Goal: Task Accomplishment & Management: Manage account settings

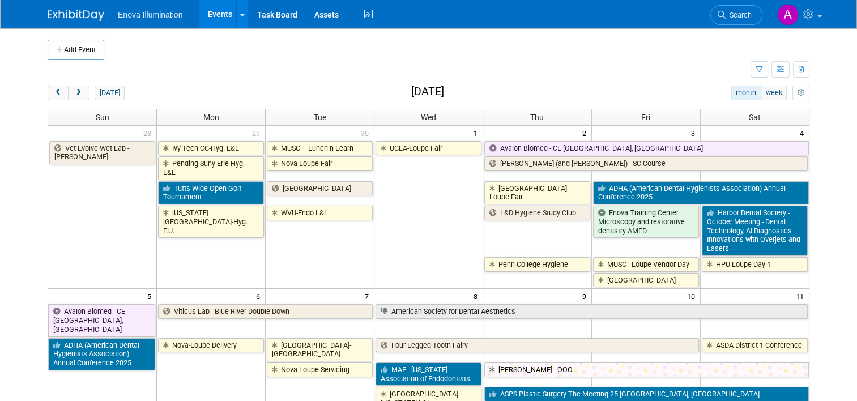
drag, startPoint x: 54, startPoint y: 91, endPoint x: 25, endPoint y: 143, distance: 59.6
click at [25, 143] on body "Enova Illumination Events Add Event Bulk Upload Events Shareable Event Boards R…" at bounding box center [428, 200] width 857 height 401
click at [54, 92] on span "prev" at bounding box center [58, 92] width 8 height 7
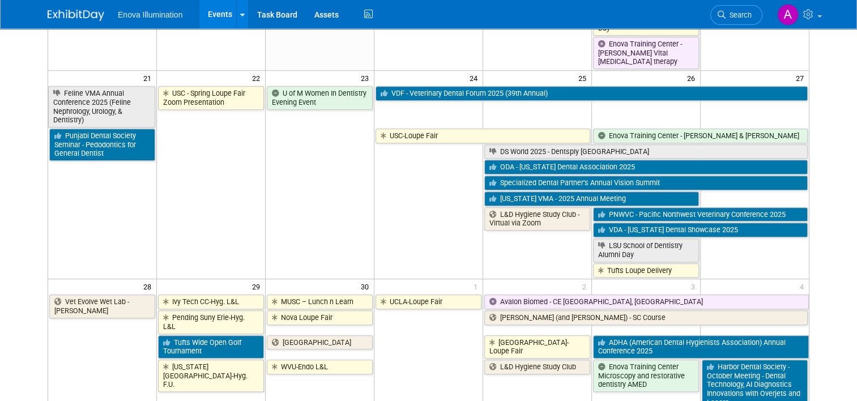
scroll to position [824, 0]
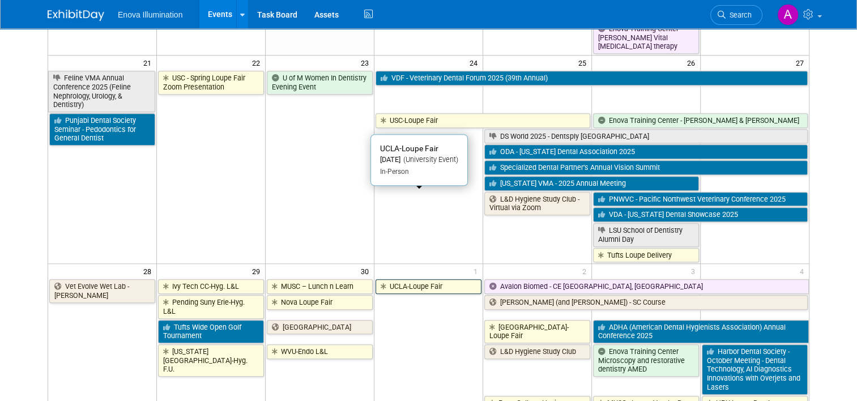
click at [417, 279] on link "UCLA-Loupe Fair" at bounding box center [428, 286] width 106 height 15
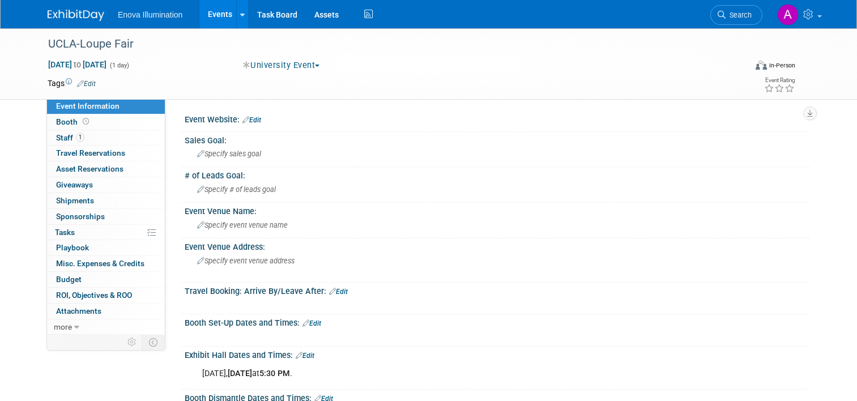
click at [56, 137] on span "Staff 1" at bounding box center [70, 137] width 28 height 9
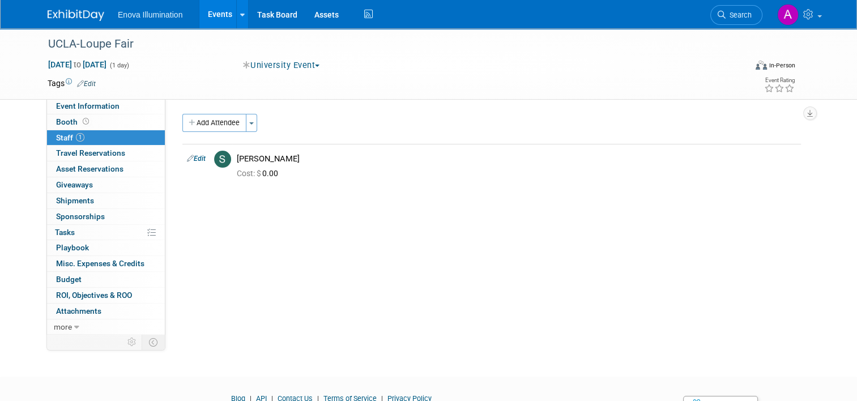
click at [48, 12] on img at bounding box center [76, 15] width 57 height 11
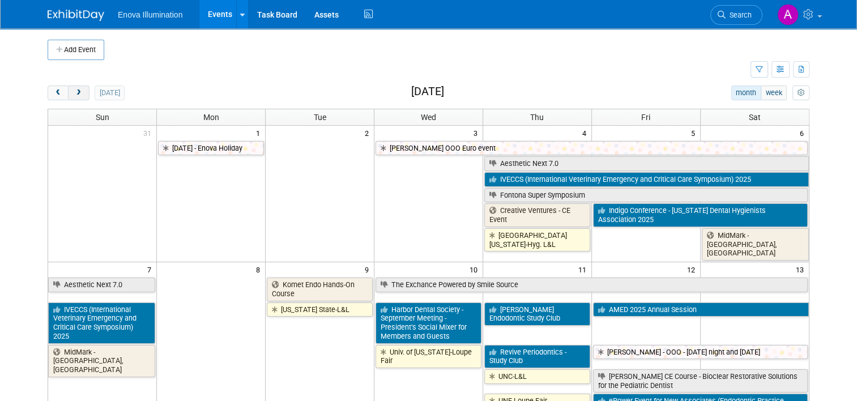
click at [74, 92] on span "next" at bounding box center [78, 92] width 8 height 7
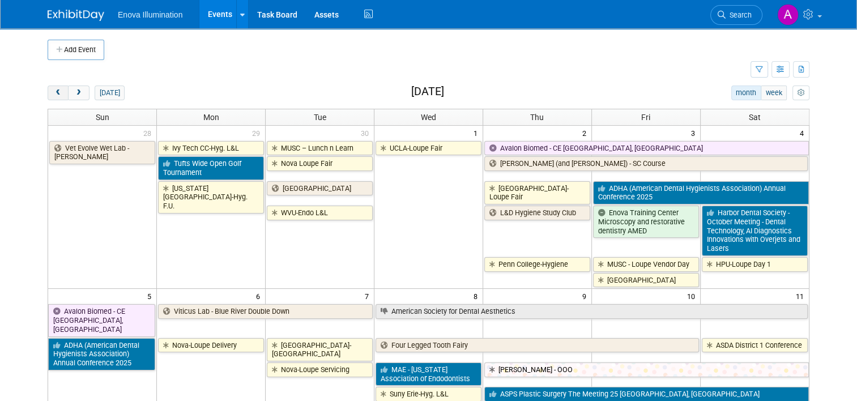
click at [54, 92] on span "prev" at bounding box center [58, 92] width 8 height 7
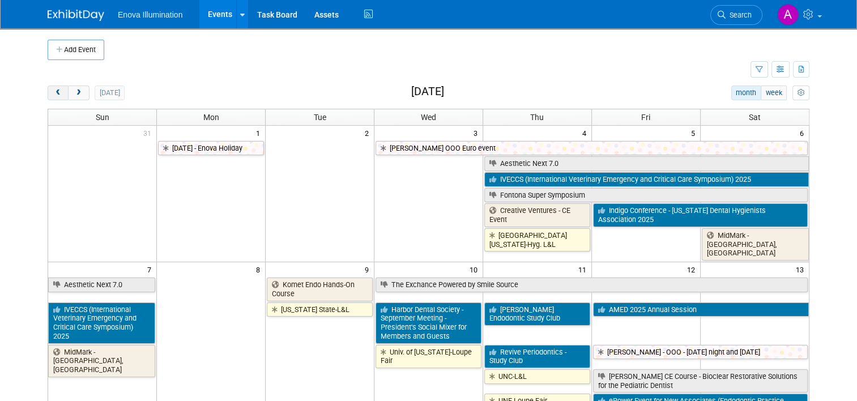
click at [54, 92] on span "prev" at bounding box center [58, 92] width 8 height 7
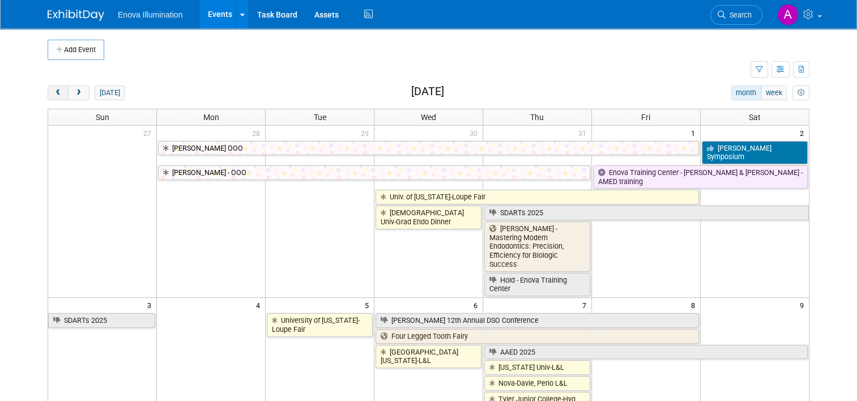
click at [54, 92] on span "prev" at bounding box center [58, 92] width 8 height 7
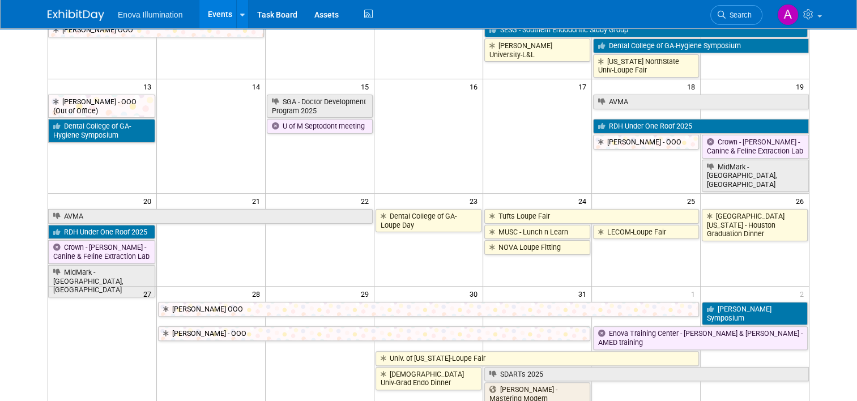
scroll to position [283, 0]
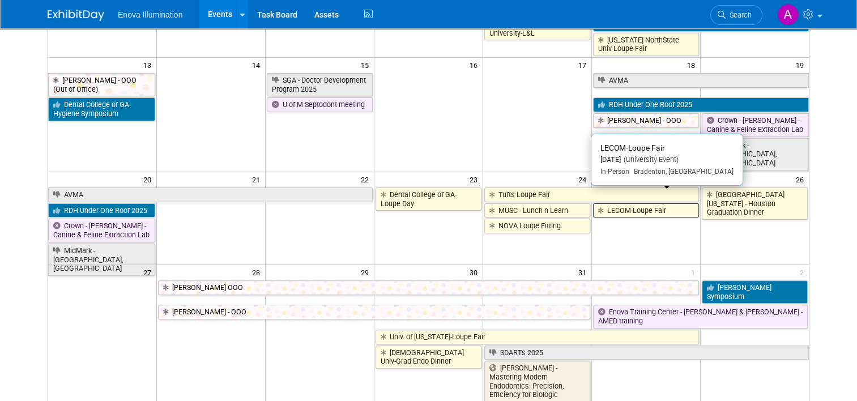
click at [632, 203] on link "LECOM-Loupe Fair" at bounding box center [646, 210] width 106 height 15
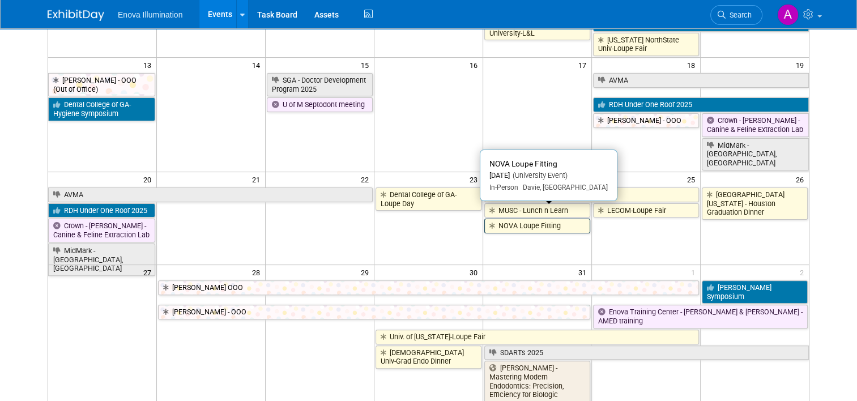
click at [514, 219] on link "NOVA Loupe Fitting" at bounding box center [537, 226] width 106 height 15
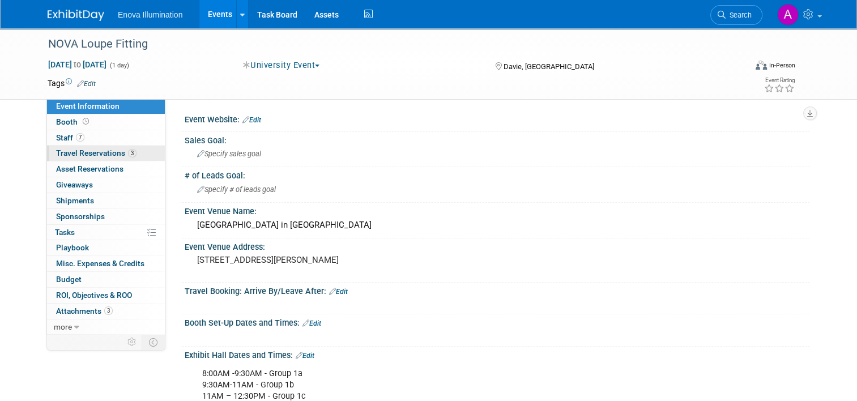
click at [128, 151] on span "3" at bounding box center [132, 153] width 8 height 8
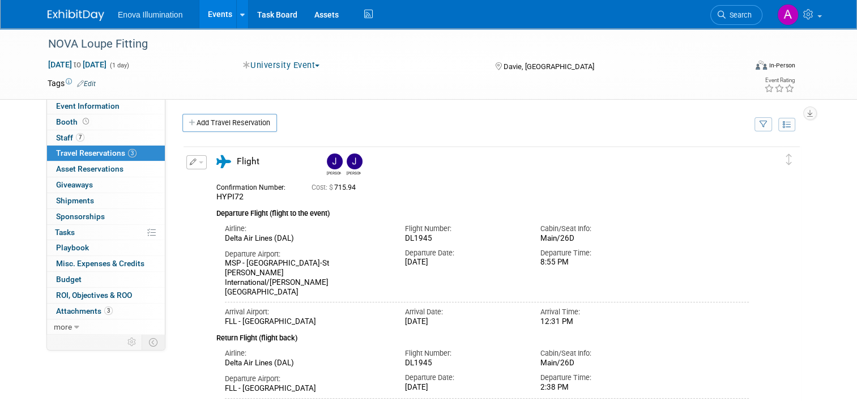
click at [56, 15] on img at bounding box center [76, 15] width 57 height 11
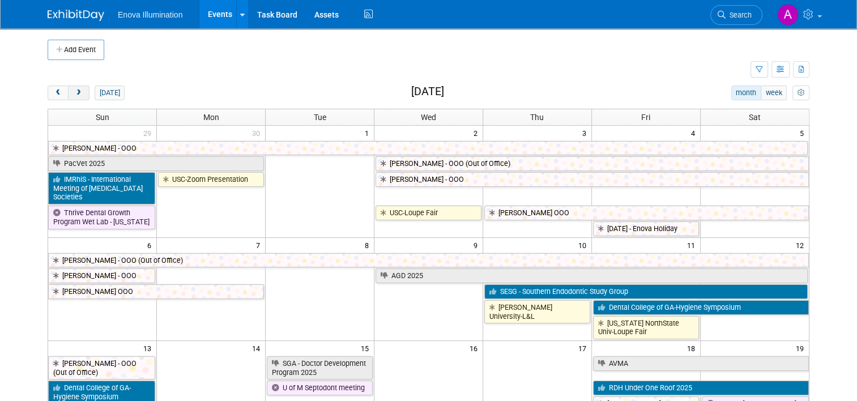
click at [74, 92] on span "next" at bounding box center [78, 92] width 8 height 7
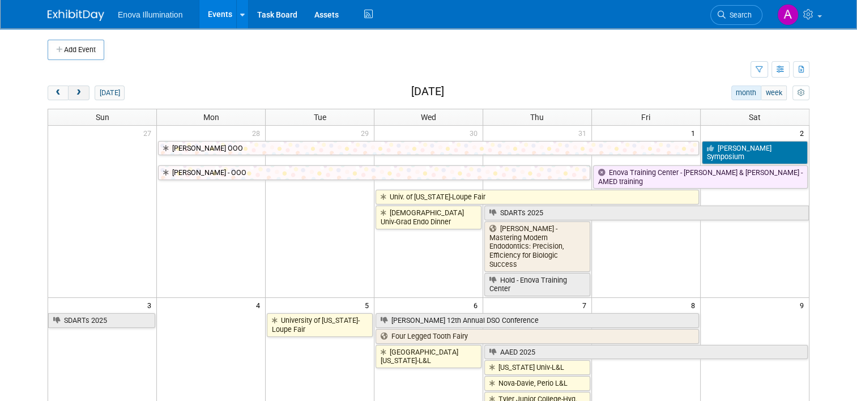
click at [74, 92] on span "next" at bounding box center [78, 92] width 8 height 7
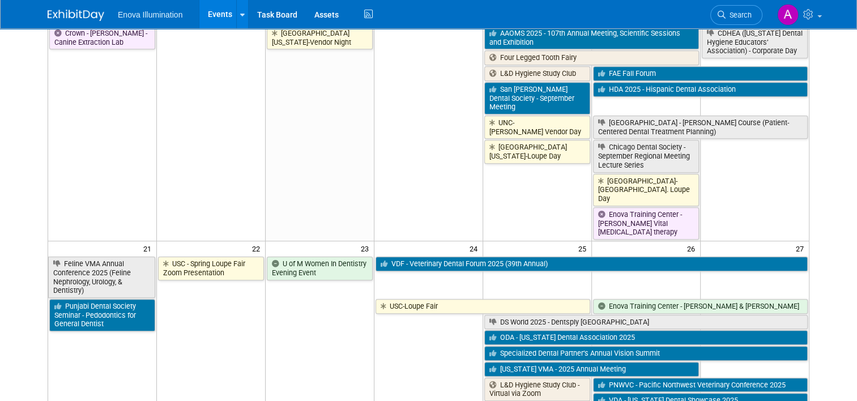
scroll to position [736, 0]
